Goal: Task Accomplishment & Management: Use online tool/utility

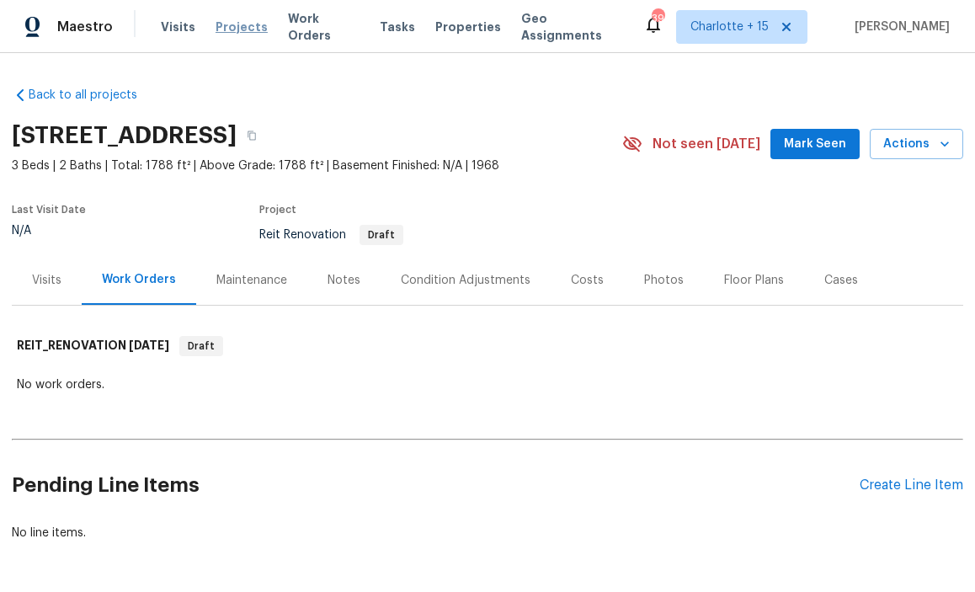
click at [239, 28] on span "Projects" at bounding box center [242, 27] width 52 height 17
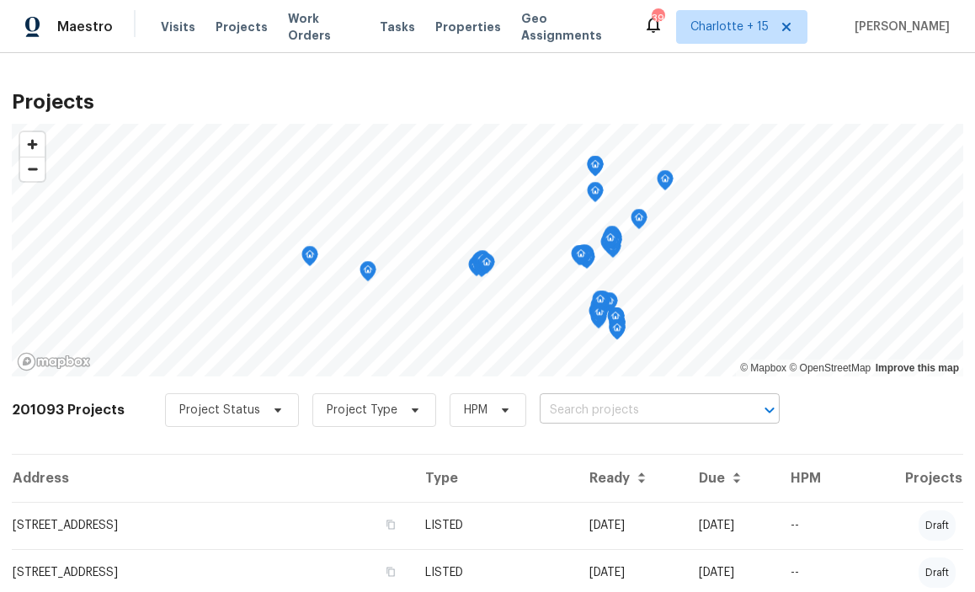
click at [644, 413] on input "text" at bounding box center [636, 410] width 193 height 26
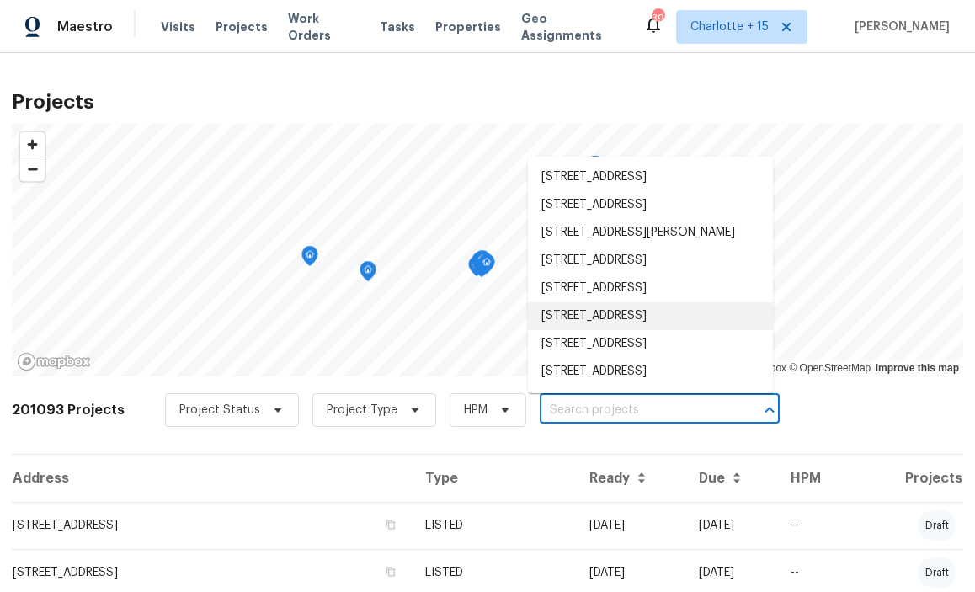
scroll to position [8, 0]
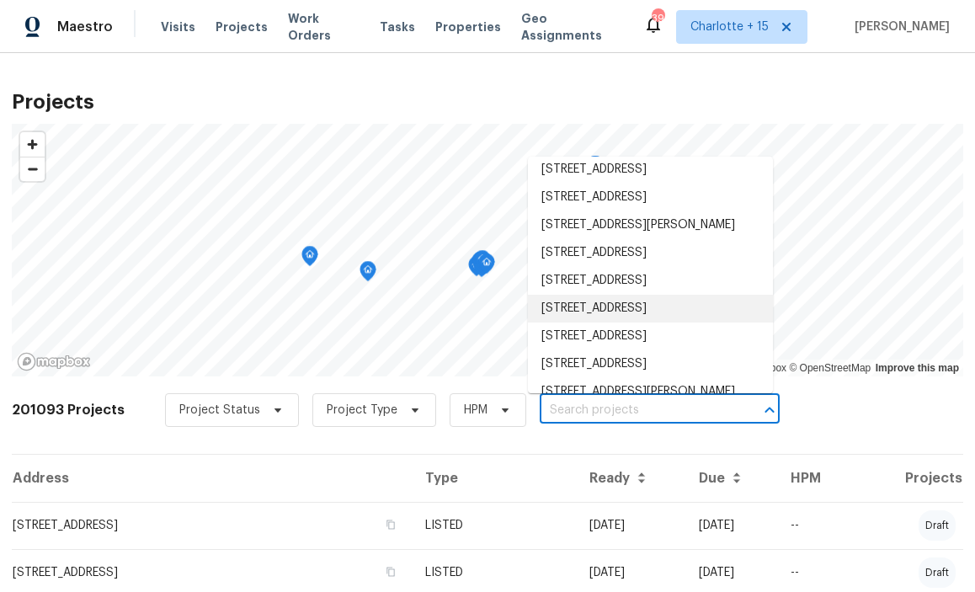
click at [569, 409] on input "text" at bounding box center [636, 410] width 193 height 26
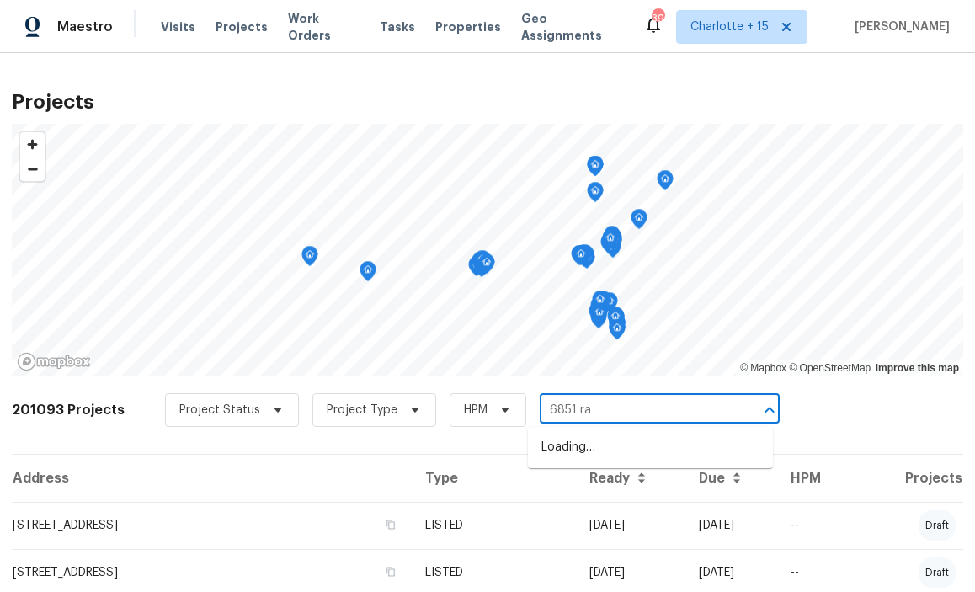
type input "6851 ral"
click at [599, 449] on li "[STREET_ADDRESS]" at bounding box center [650, 448] width 245 height 28
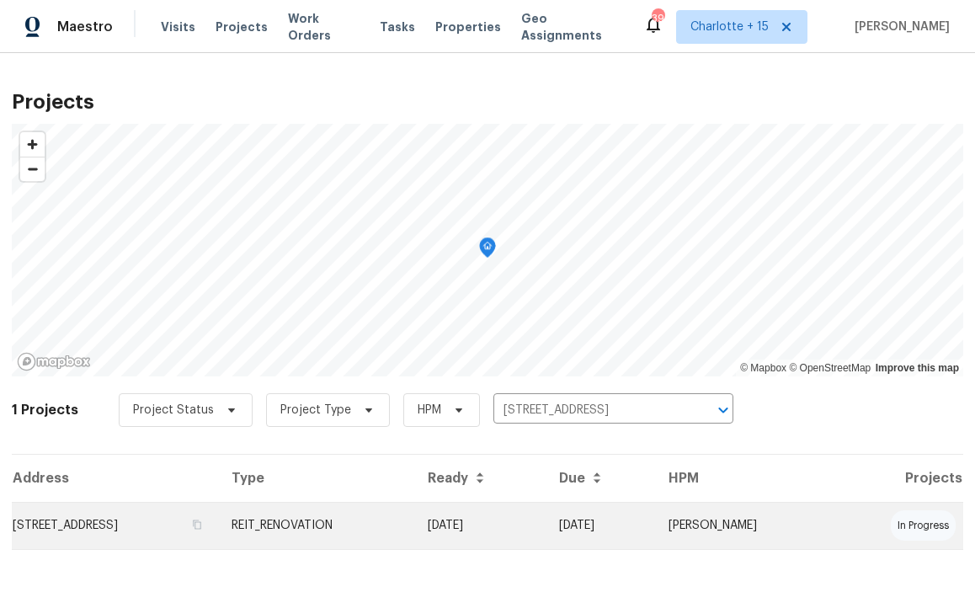
click at [155, 535] on td "[STREET_ADDRESS]" at bounding box center [115, 525] width 206 height 47
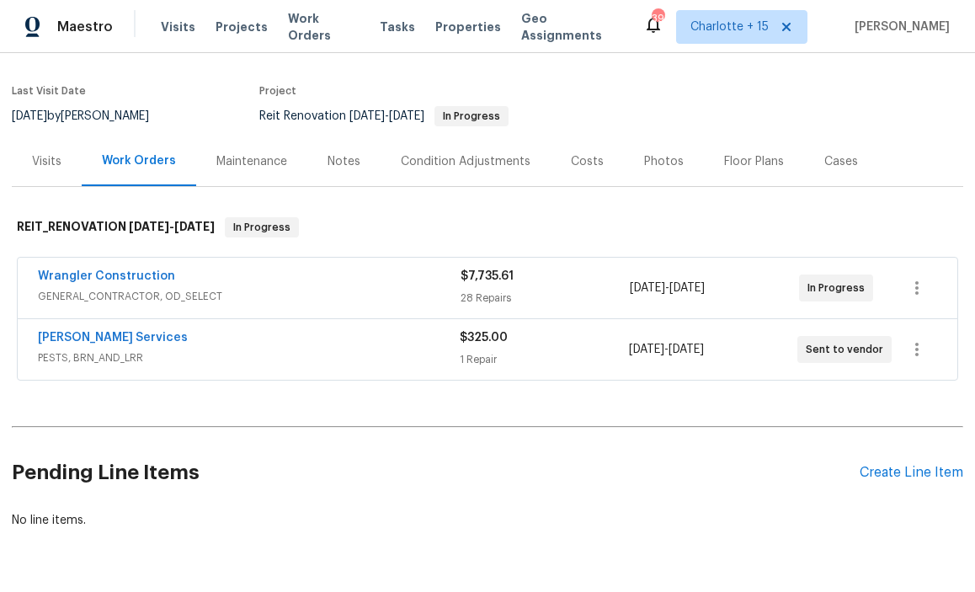
scroll to position [84, 0]
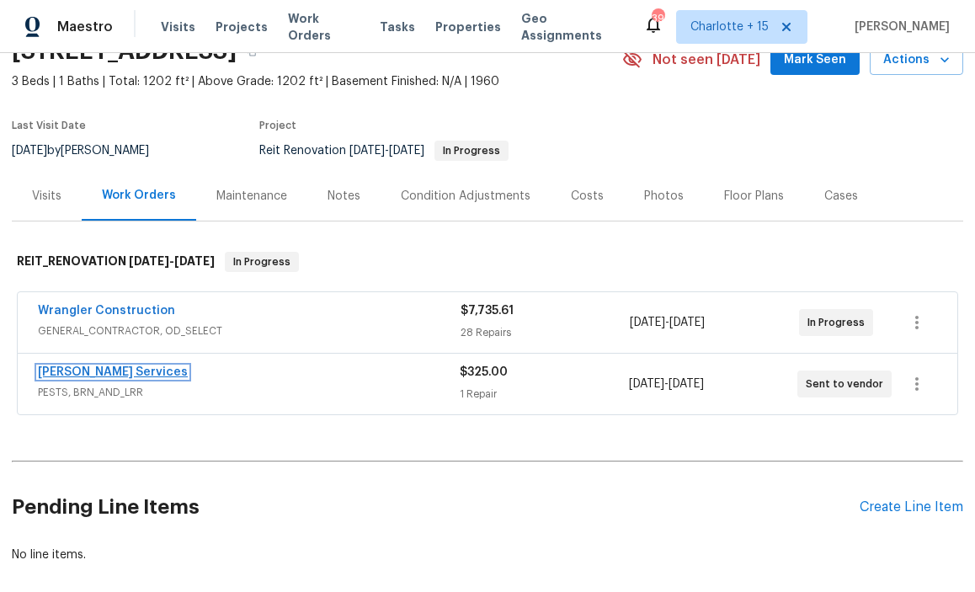
click at [106, 371] on link "[PERSON_NAME] Services" at bounding box center [113, 372] width 150 height 12
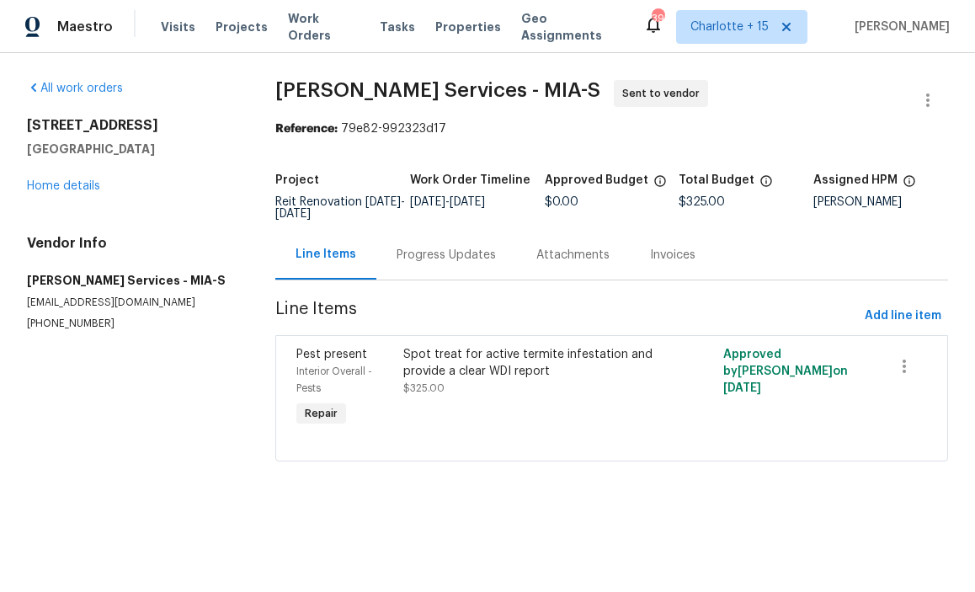
click at [464, 260] on div "Progress Updates" at bounding box center [445, 255] width 99 height 17
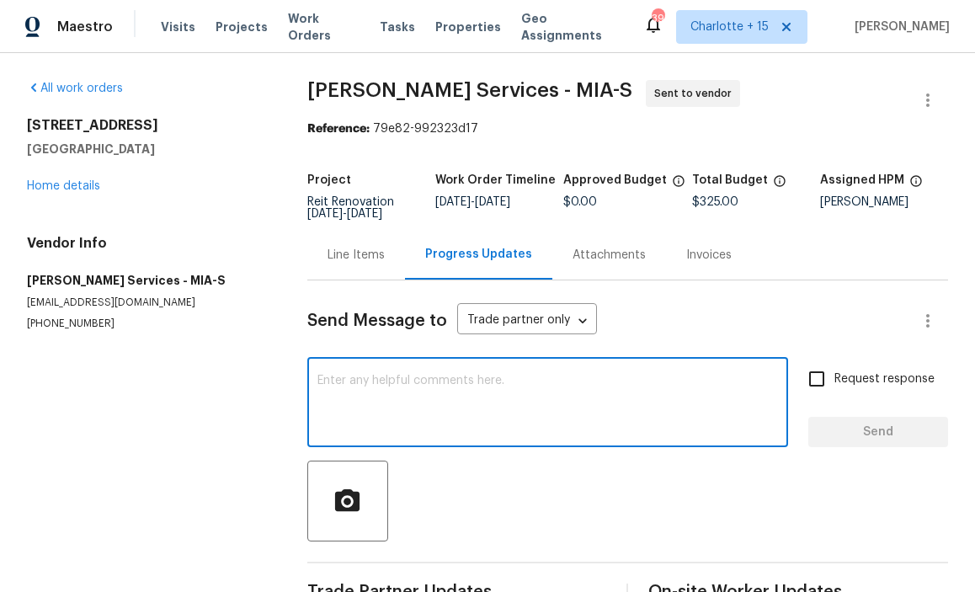
click at [398, 395] on textarea at bounding box center [547, 404] width 460 height 59
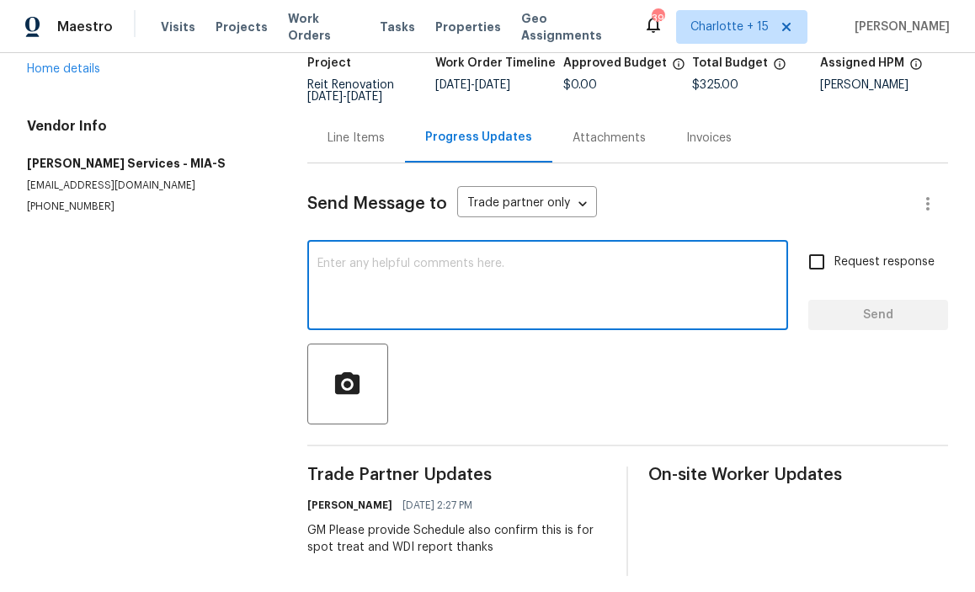
scroll to position [128, 0]
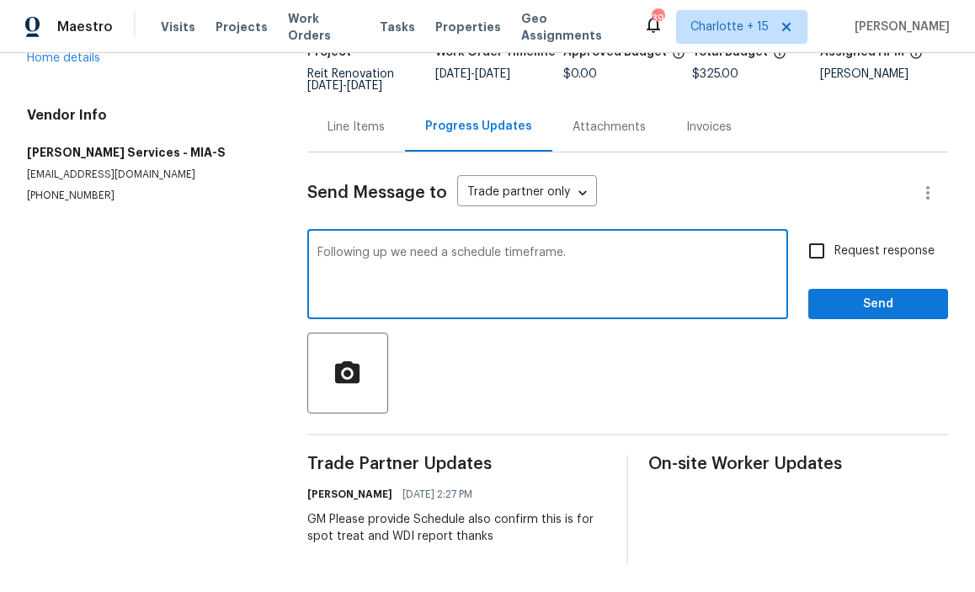
type textarea "Following up we need a schedule timeframe."
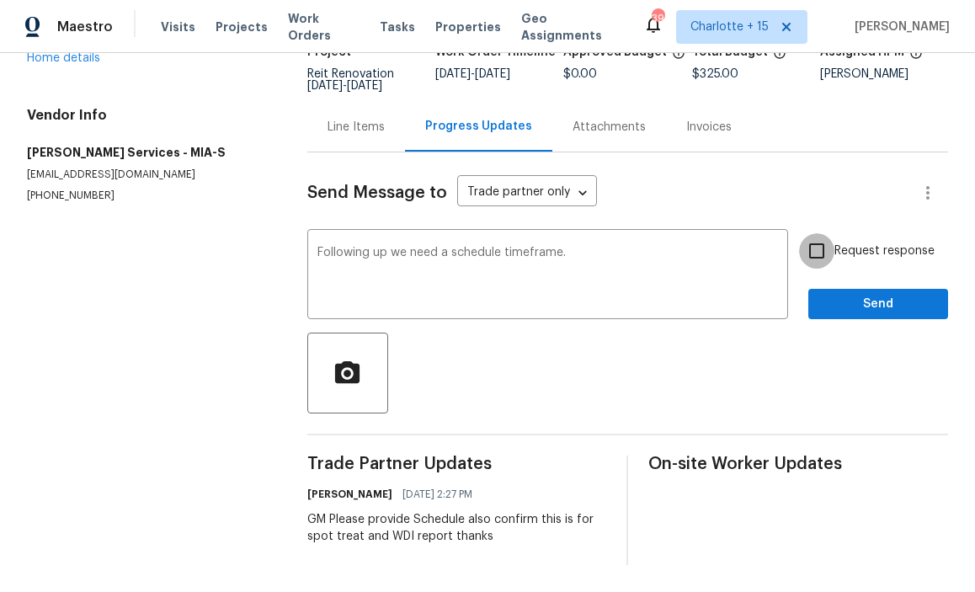
click at [826, 258] on input "Request response" at bounding box center [816, 250] width 35 height 35
checkbox input "true"
click at [850, 305] on span "Send" at bounding box center [878, 304] width 113 height 21
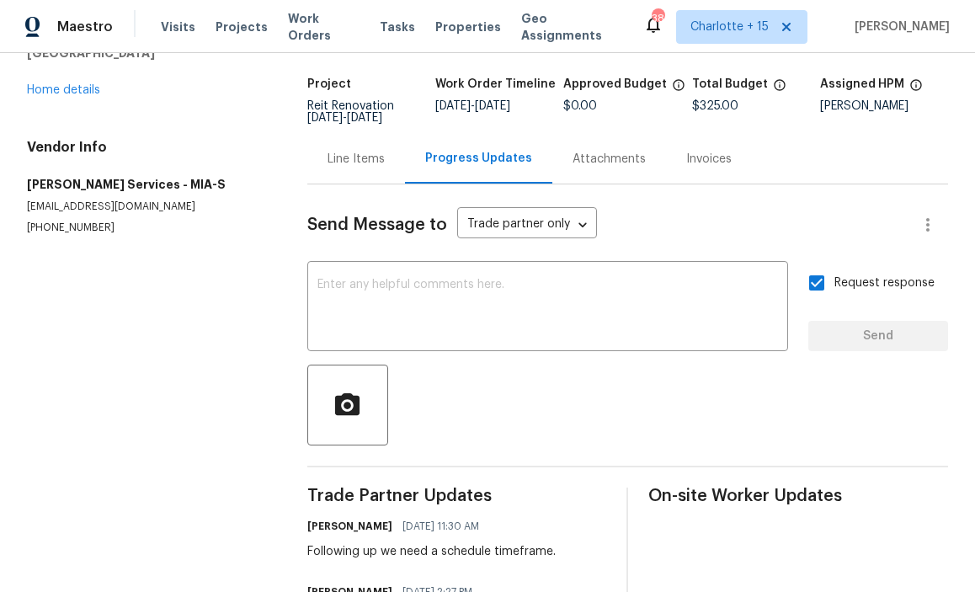
scroll to position [0, 0]
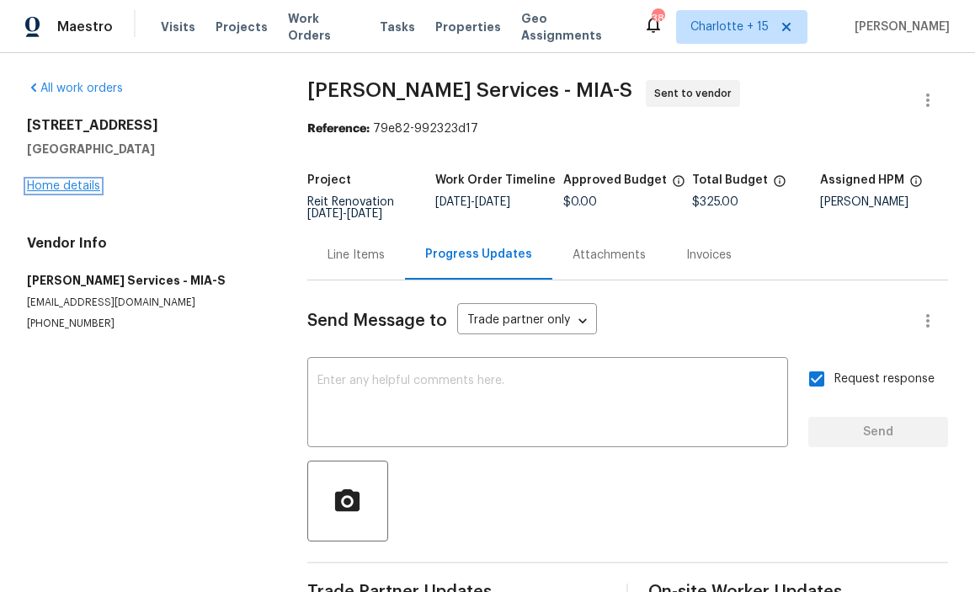
click at [78, 187] on link "Home details" at bounding box center [63, 186] width 73 height 12
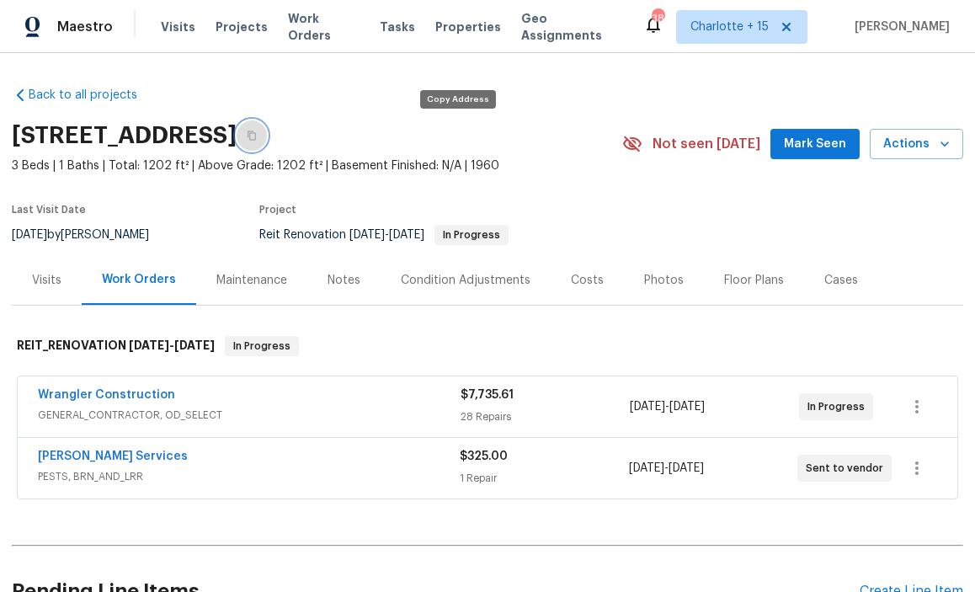
click at [257, 137] on icon "button" at bounding box center [252, 135] width 10 height 10
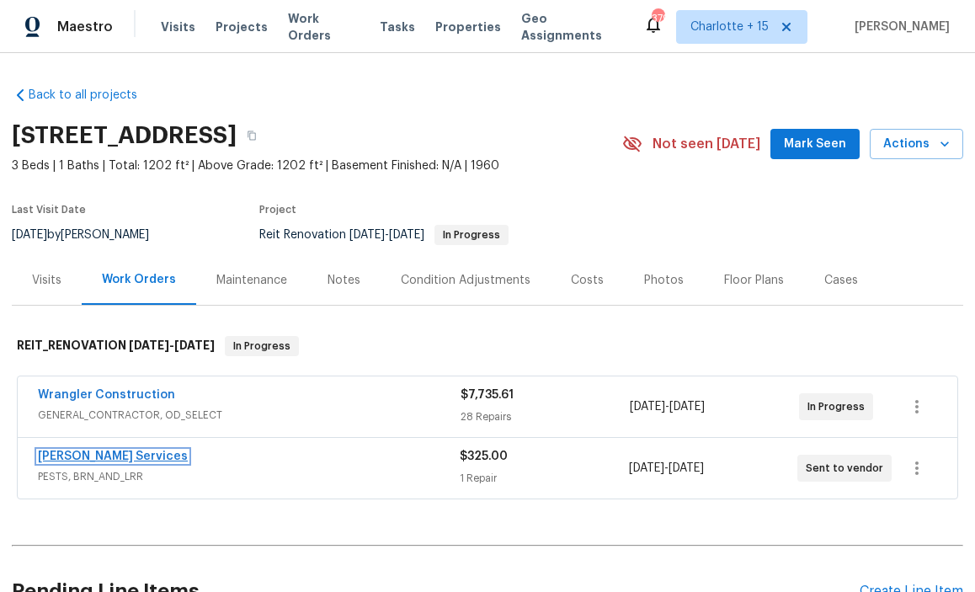
click at [83, 459] on link "[PERSON_NAME] Services" at bounding box center [113, 456] width 150 height 12
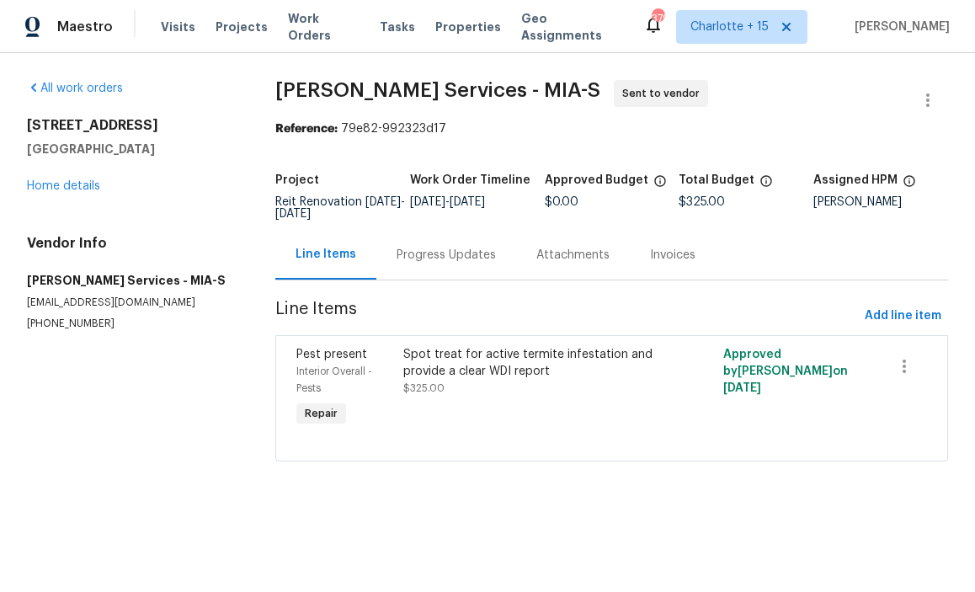
click at [466, 251] on div "Progress Updates" at bounding box center [445, 255] width 99 height 17
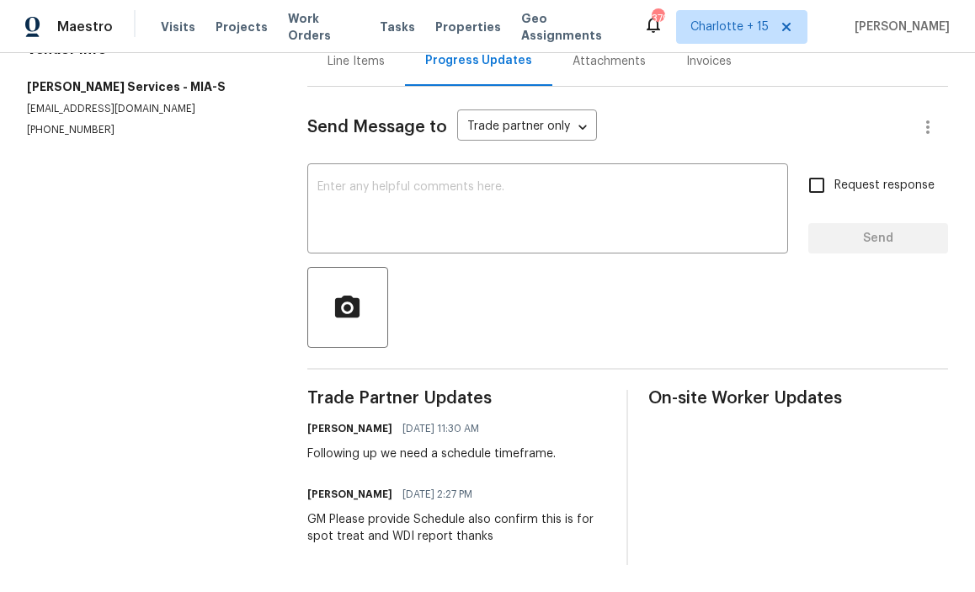
scroll to position [43, 0]
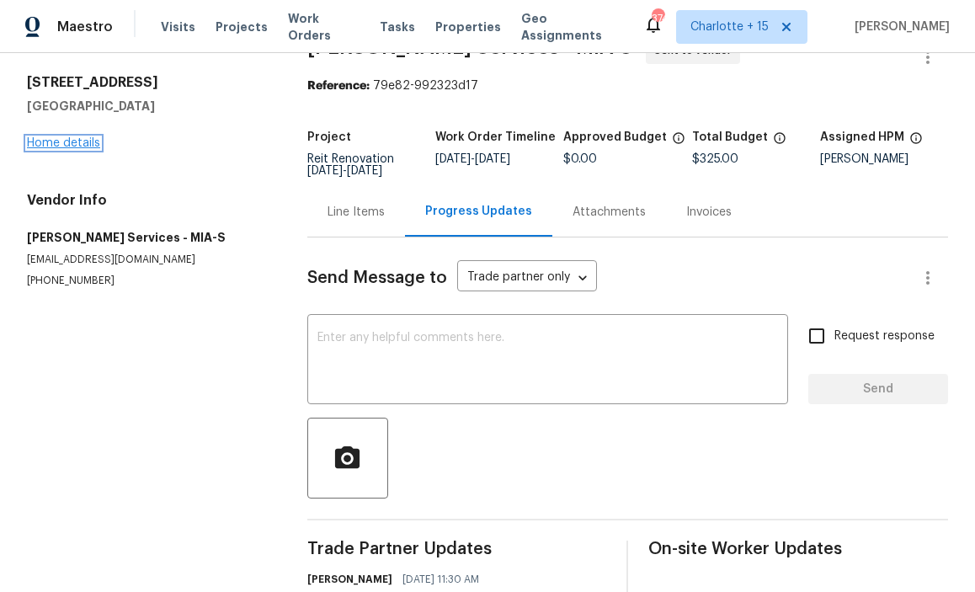
click at [64, 146] on link "Home details" at bounding box center [63, 143] width 73 height 12
